Goal: Transaction & Acquisition: Register for event/course

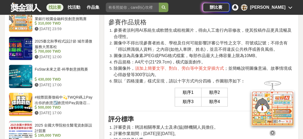
scroll to position [499, 0]
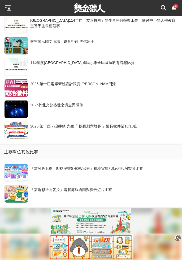
scroll to position [990, 0]
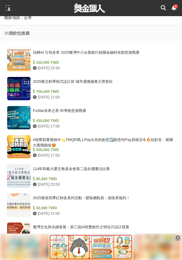
click at [158, 147] on div "#校際競賽徵稿中💫TWQR碼上Pay出你的創意☑️創意特Pay員徵召令🔥短影音、梗圖大賽開跑啦🤩" at bounding box center [103, 142] width 140 height 10
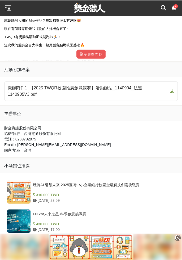
scroll to position [347, 0]
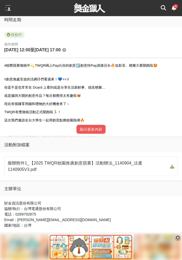
click at [93, 134] on button "顯示更多內容" at bounding box center [90, 129] width 29 height 9
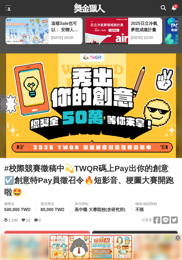
scroll to position [0, 0]
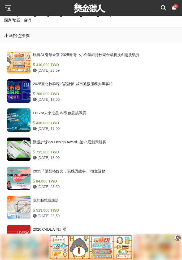
scroll to position [523, 0]
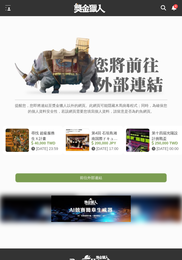
click at [116, 178] on link "前往外部連結" at bounding box center [90, 178] width 151 height 9
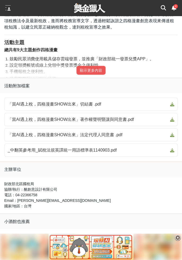
click at [148, 123] on span "「當AI遇上稅，四格漫畫SHOW出來」著作權聲明暨讓與同意書.pdf" at bounding box center [88, 120] width 160 height 6
click at [142, 138] on span "「當AI遇上稅，四格漫畫SHOW出來」法定代理人同意書 .pdf" at bounding box center [88, 135] width 160 height 6
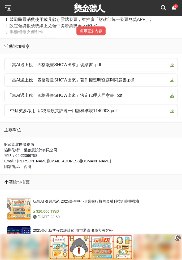
scroll to position [374, 0]
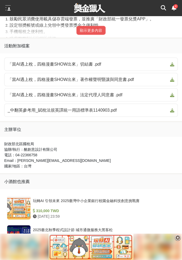
click at [172, 67] on icon at bounding box center [172, 64] width 4 height 4
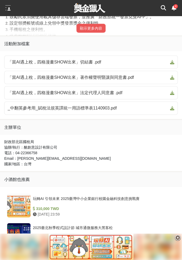
scroll to position [400, 0]
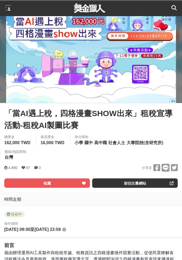
scroll to position [25, 0]
